Goal: Navigation & Orientation: Find specific page/section

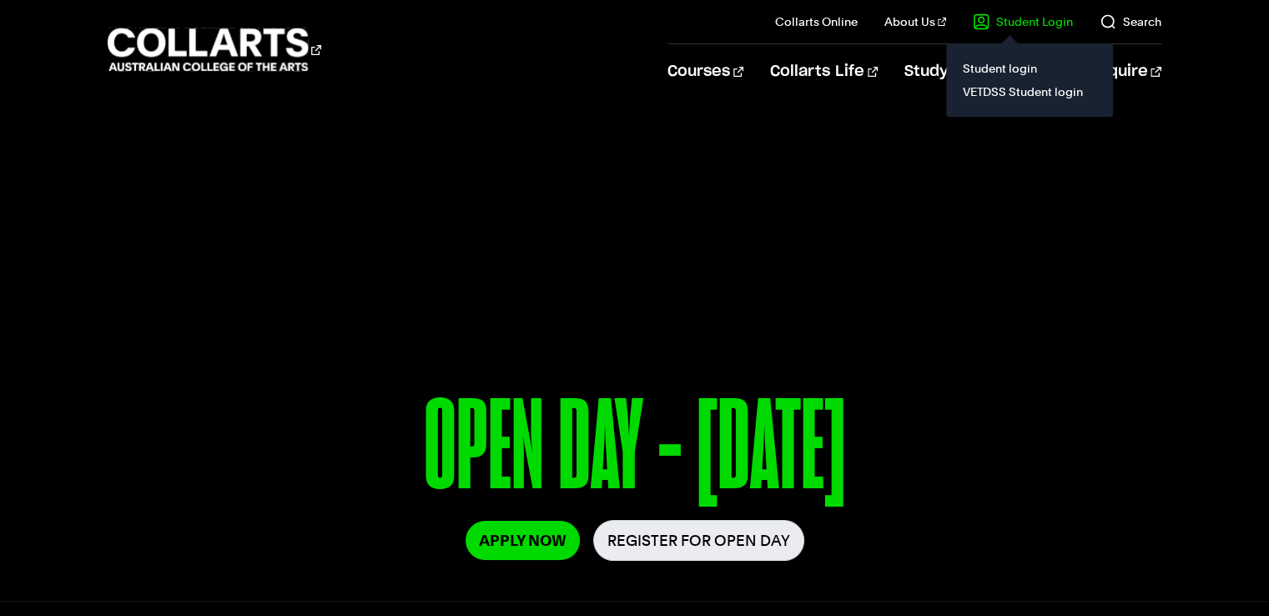
click at [1013, 22] on link "Student Login" at bounding box center [1023, 21] width 100 height 17
click at [999, 64] on link "Student login" at bounding box center [1029, 68] width 140 height 23
click at [1001, 66] on link "Student login" at bounding box center [1029, 68] width 140 height 23
